Goal: Navigation & Orientation: Find specific page/section

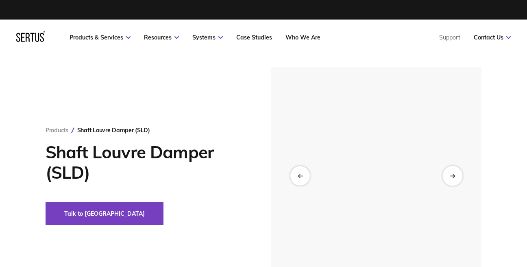
click at [455, 183] on div at bounding box center [452, 175] width 20 height 20
click at [261, 39] on link "Case Studies" at bounding box center [254, 37] width 36 height 7
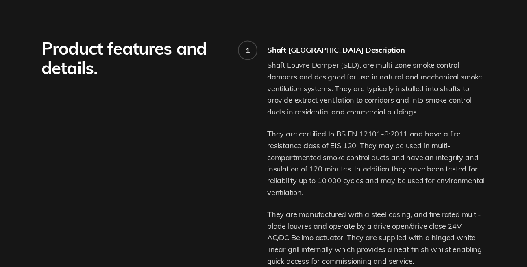
scroll to position [622, 0]
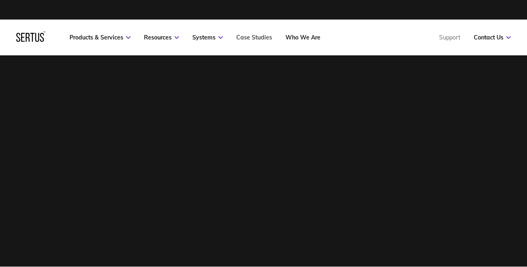
click at [246, 38] on link "Case Studies" at bounding box center [254, 37] width 36 height 7
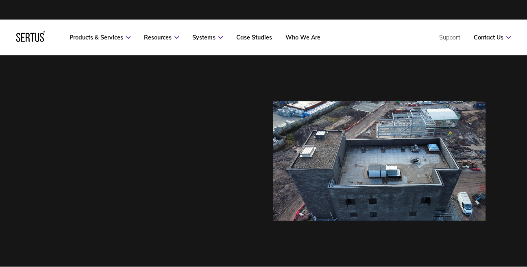
scroll to position [4, 4]
